Goal: Transaction & Acquisition: Download file/media

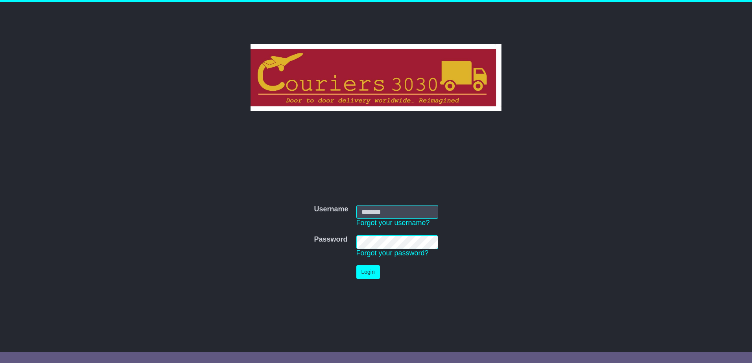
type input "********"
click at [369, 270] on button "Login" at bounding box center [368, 272] width 24 height 14
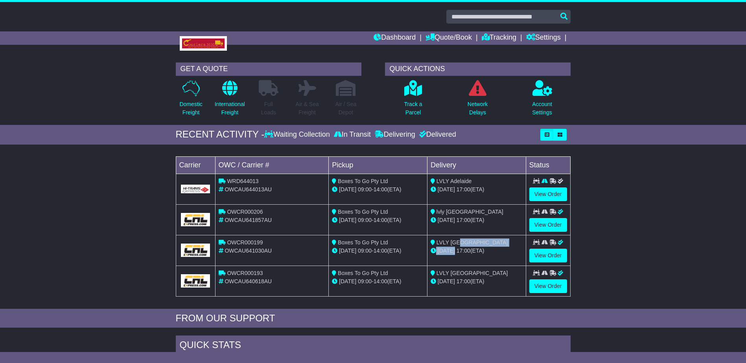
drag, startPoint x: 456, startPoint y: 243, endPoint x: 456, endPoint y: 257, distance: 14.5
click at [456, 257] on td "LVLY Brisbane 08 Sep 17:00 (ETA)" at bounding box center [476, 250] width 99 height 31
drag, startPoint x: 456, startPoint y: 257, endPoint x: 618, endPoint y: 221, distance: 165.6
click at [618, 221] on div "Loading... No bookings found Carrier OWC / Carrier # Pickup Delivery Status WRD…" at bounding box center [373, 229] width 746 height 160
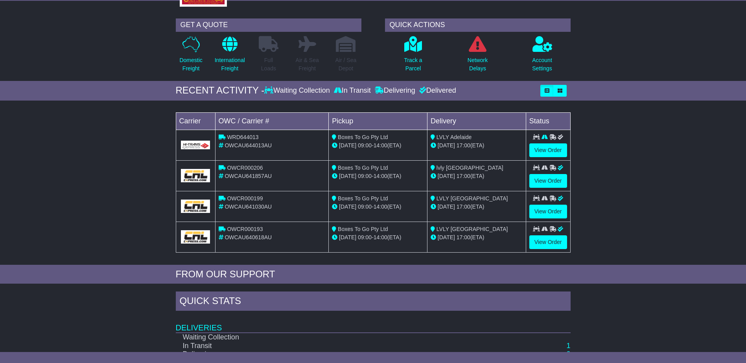
scroll to position [118, 0]
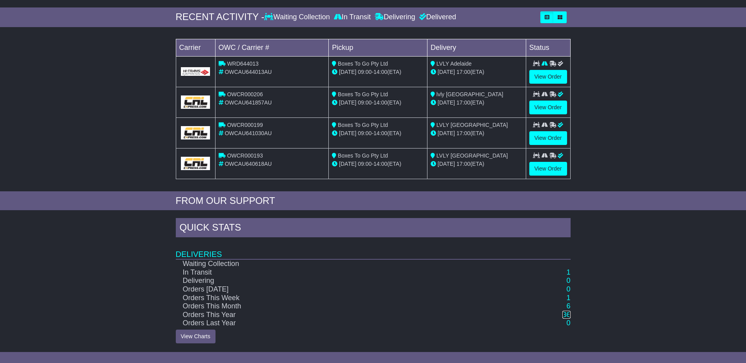
click at [567, 314] on link "36" at bounding box center [566, 315] width 8 height 8
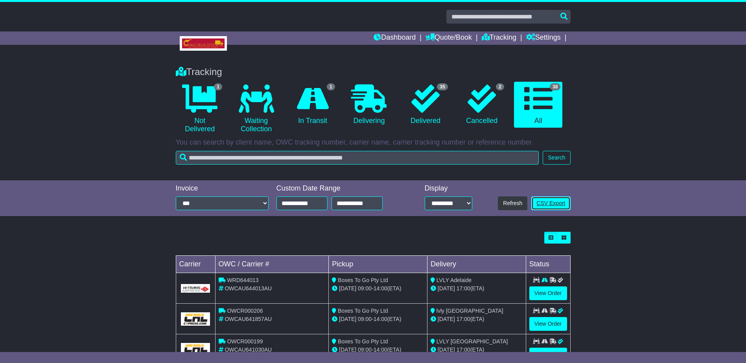
click at [554, 206] on link "CSV Export" at bounding box center [550, 204] width 39 height 14
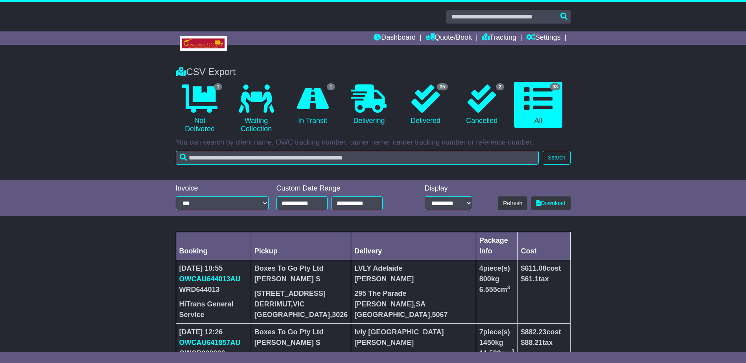
scroll to position [79, 0]
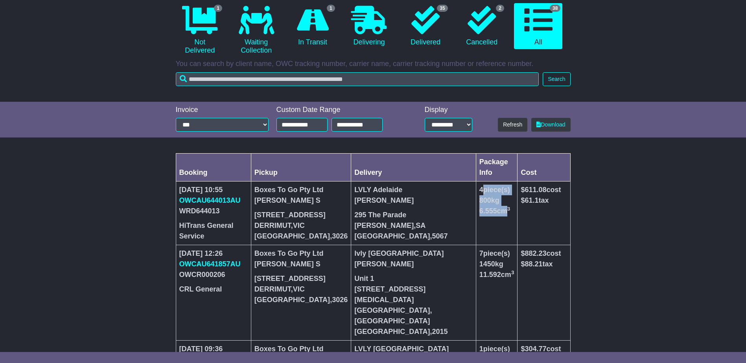
drag, startPoint x: 479, startPoint y: 194, endPoint x: 500, endPoint y: 214, distance: 28.9
click at [500, 214] on th "4 piece(s) 800 kg 6.555 cm 3" at bounding box center [497, 214] width 42 height 64
drag, startPoint x: 244, startPoint y: 192, endPoint x: 410, endPoint y: 215, distance: 167.6
click at [410, 215] on tr "09 Sep 2025 10:55 OWCAU644013AU WRD644013 HiTrans General Service Boxes To Go P…" at bounding box center [373, 214] width 394 height 64
click at [272, 206] on th "Boxes To Go Pty Ltd Chetana S 107 East Derrimut Crescent DERRIMUT , VIC Austral…" at bounding box center [301, 214] width 100 height 64
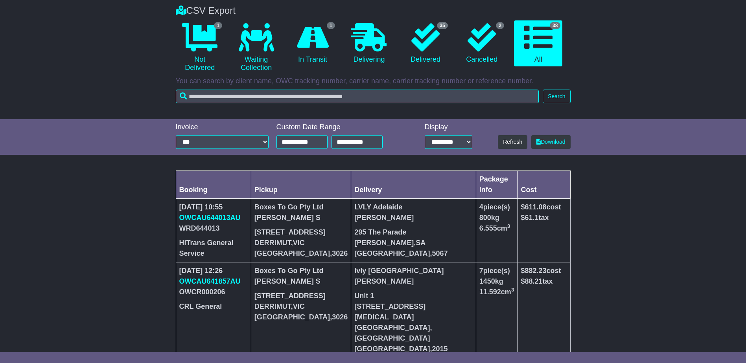
scroll to position [48, 0]
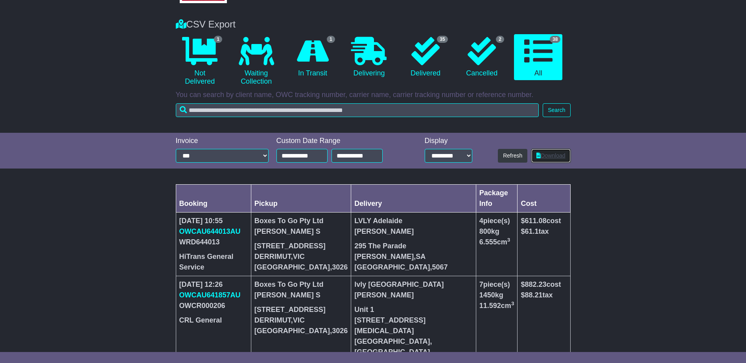
click at [549, 158] on link "Download" at bounding box center [550, 156] width 39 height 14
click at [665, 64] on div "CSV Export 1 Not Delivered 0 Waiting Collection 1 In Transit 0 35 2 38" at bounding box center [373, 72] width 746 height 122
